Goal: Task Accomplishment & Management: Manage account settings

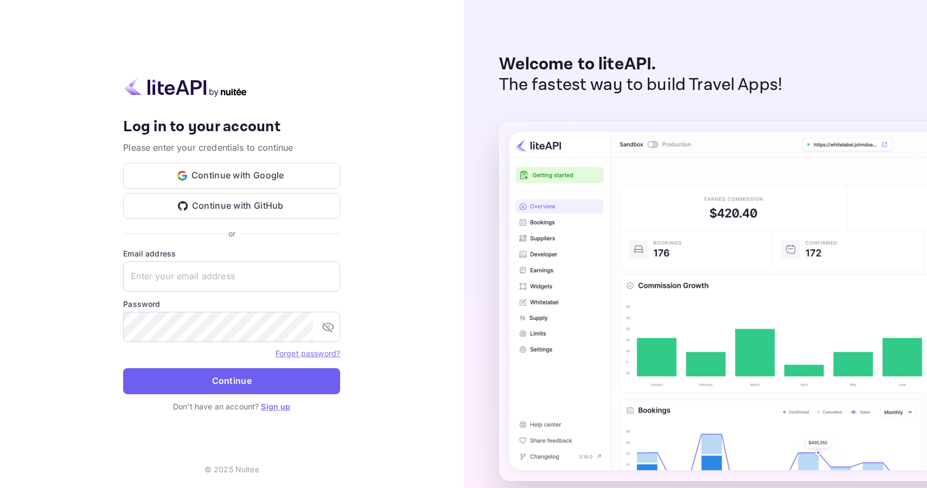
type input "[PERSON_NAME][EMAIL_ADDRESS][DOMAIN_NAME]"
click at [225, 387] on button "Continue" at bounding box center [231, 381] width 217 height 26
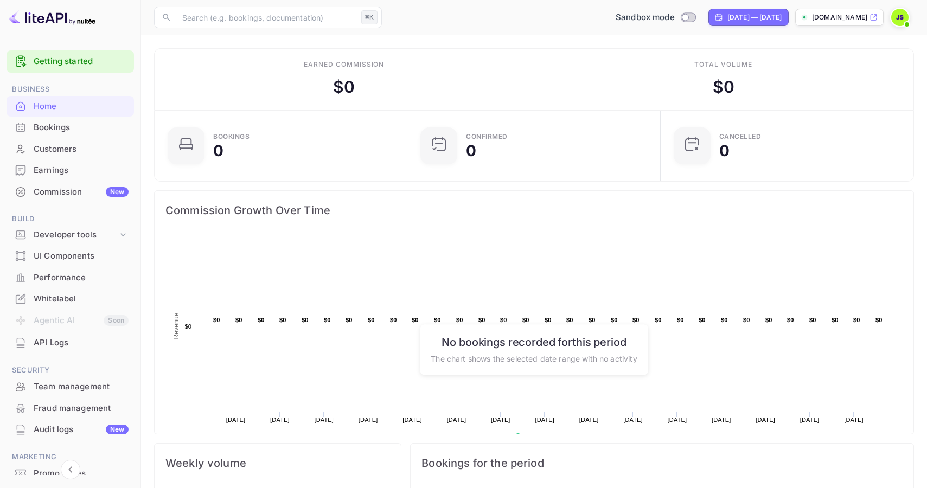
scroll to position [56, 0]
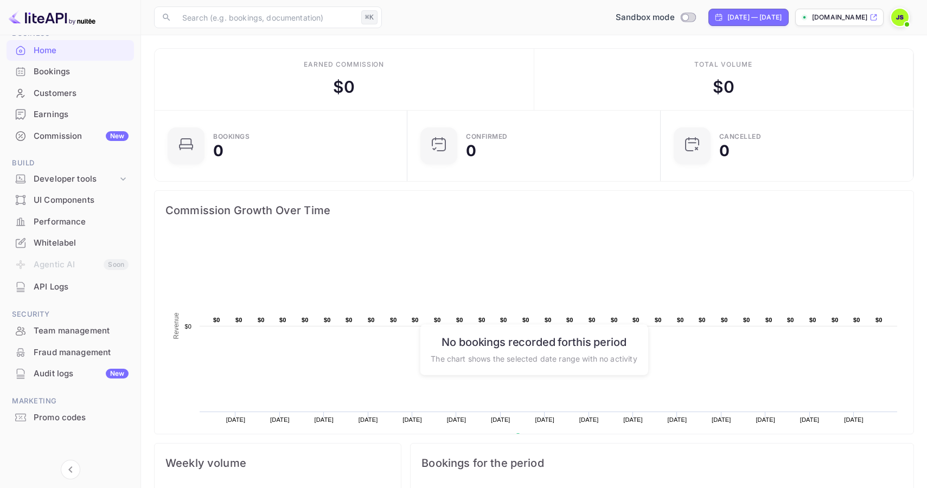
click at [62, 72] on div "Bookings" at bounding box center [81, 72] width 95 height 12
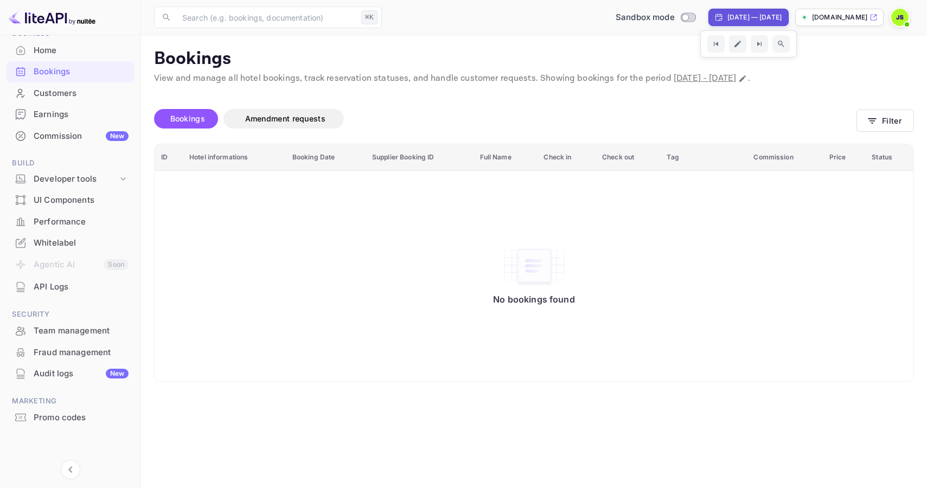
click at [846, 18] on p "[DOMAIN_NAME]" at bounding box center [839, 17] width 55 height 10
click at [108, 179] on div "Developer tools" at bounding box center [76, 179] width 84 height 12
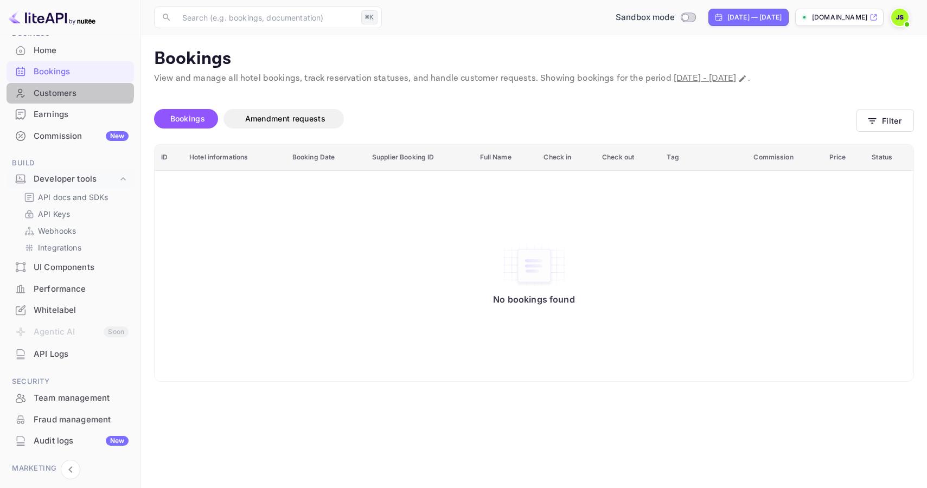
click at [67, 88] on div "Customers" at bounding box center [81, 93] width 95 height 12
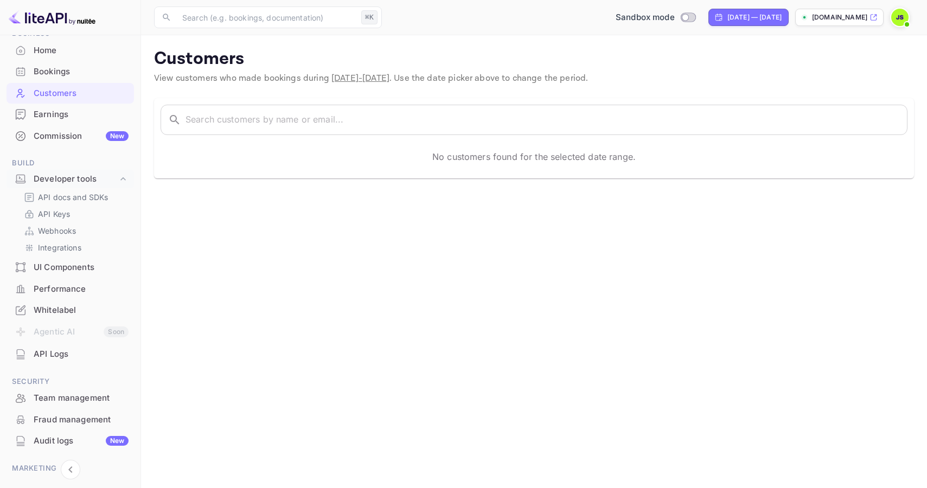
click at [90, 74] on div "Bookings" at bounding box center [81, 72] width 95 height 12
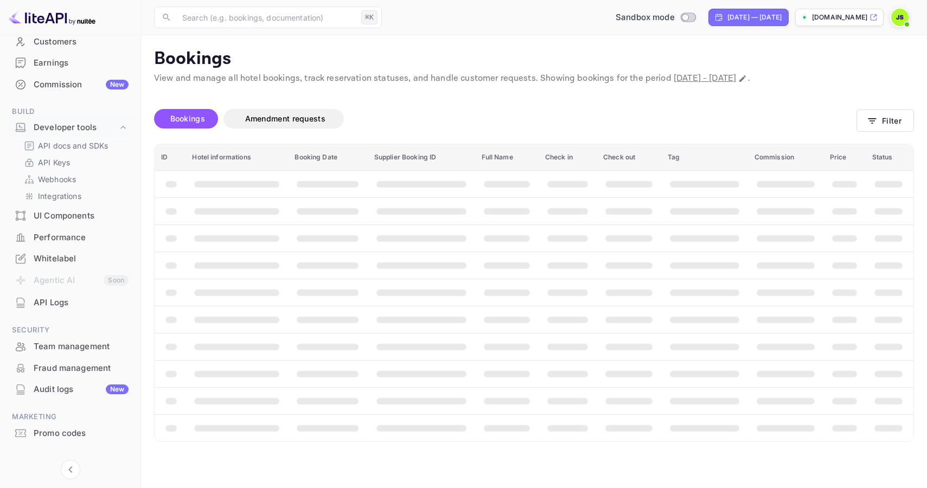
scroll to position [123, 0]
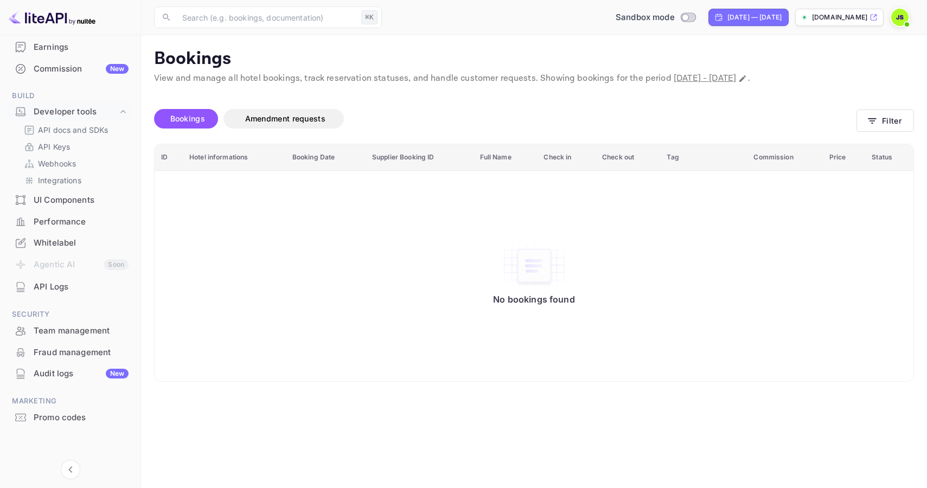
click at [49, 246] on div "Whitelabel" at bounding box center [81, 243] width 95 height 12
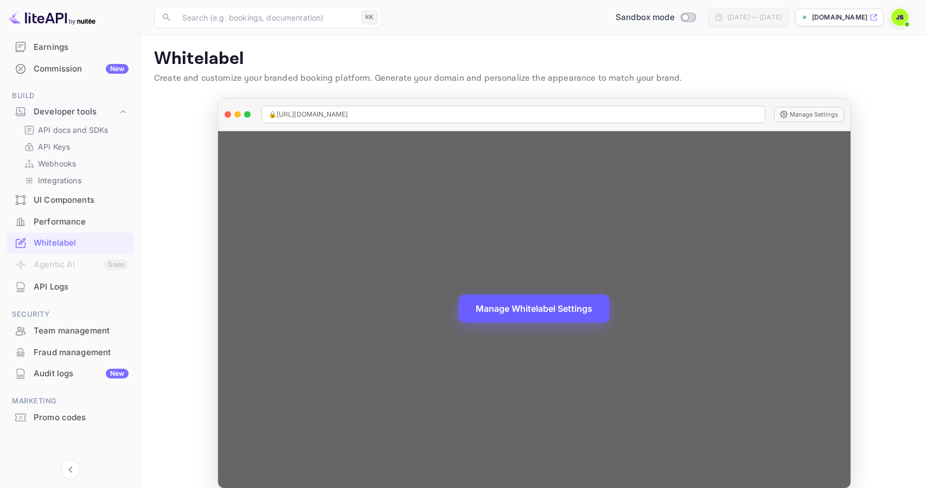
click at [537, 315] on button "Manage Whitelabel Settings" at bounding box center [533, 308] width 151 height 28
